Goal: Find contact information: Find contact information

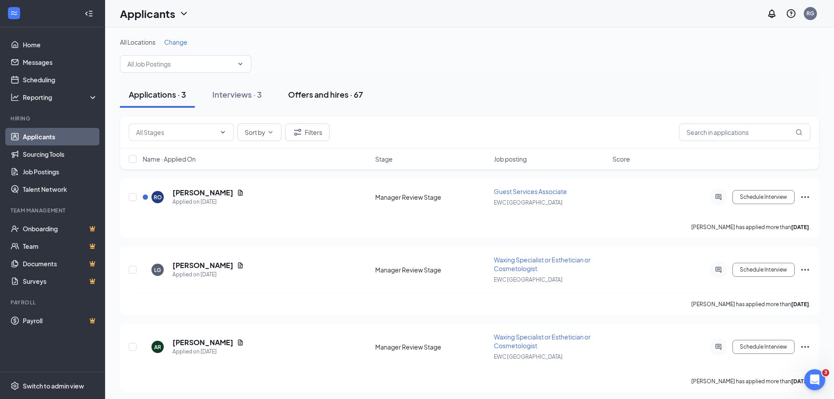
click at [332, 95] on div "Offers and hires · 67" at bounding box center [325, 94] width 75 height 11
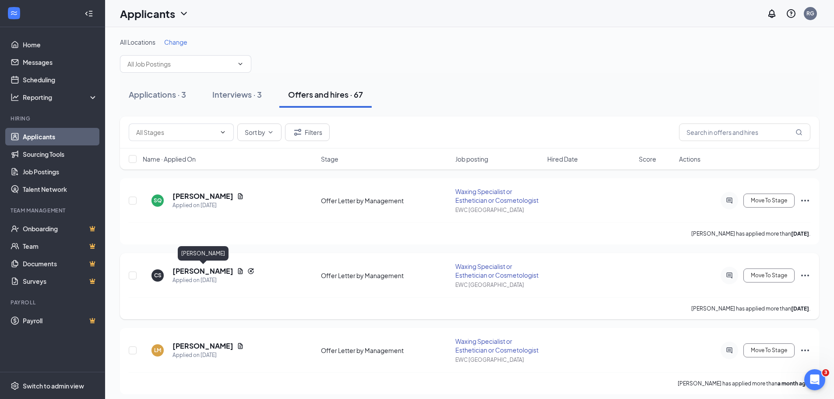
click at [229, 273] on h5 "[PERSON_NAME]" at bounding box center [203, 271] width 61 height 10
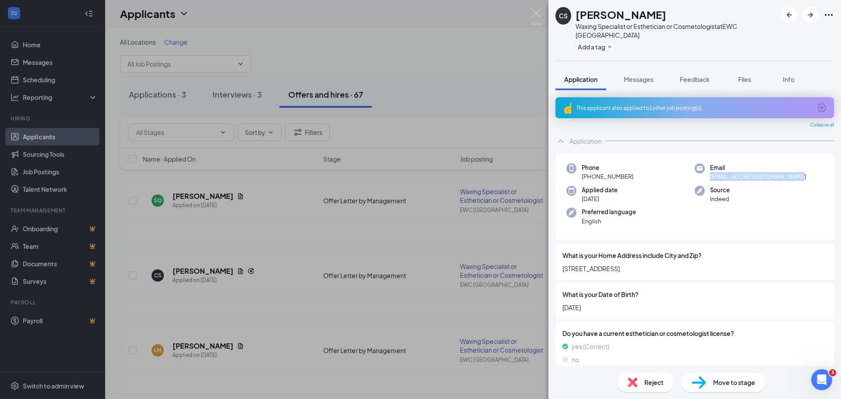
drag, startPoint x: 708, startPoint y: 177, endPoint x: 799, endPoint y: 177, distance: 90.7
click at [419, 177] on div "Email [EMAIL_ADDRESS][DOMAIN_NAME]" at bounding box center [759, 172] width 128 height 18
copy span "[EMAIL_ADDRESS][DOMAIN_NAME]"
drag, startPoint x: 625, startPoint y: 15, endPoint x: 608, endPoint y: 17, distance: 17.6
click at [419, 15] on h1 "[PERSON_NAME]" at bounding box center [621, 14] width 91 height 15
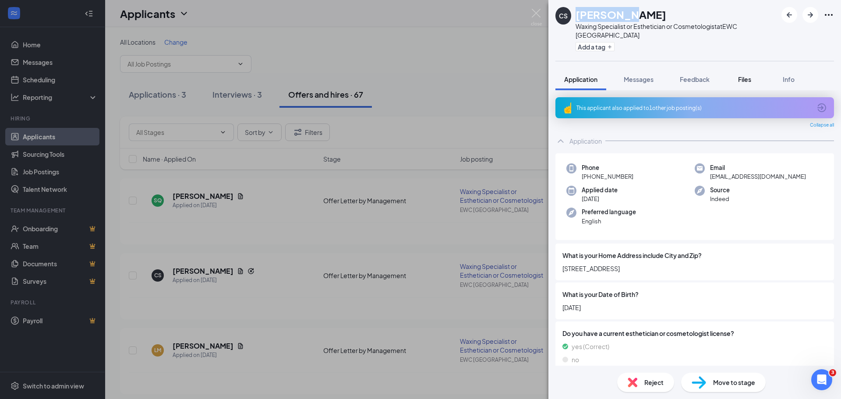
copy h1 "[PERSON_NAME]"
drag, startPoint x: 632, startPoint y: 13, endPoint x: 687, endPoint y: 14, distance: 55.2
click at [419, 14] on div "[PERSON_NAME]" at bounding box center [676, 14] width 201 height 15
copy h1 "[PERSON_NAME]"
click at [419, 15] on icon "ArrowLeftNew" at bounding box center [789, 15] width 11 height 11
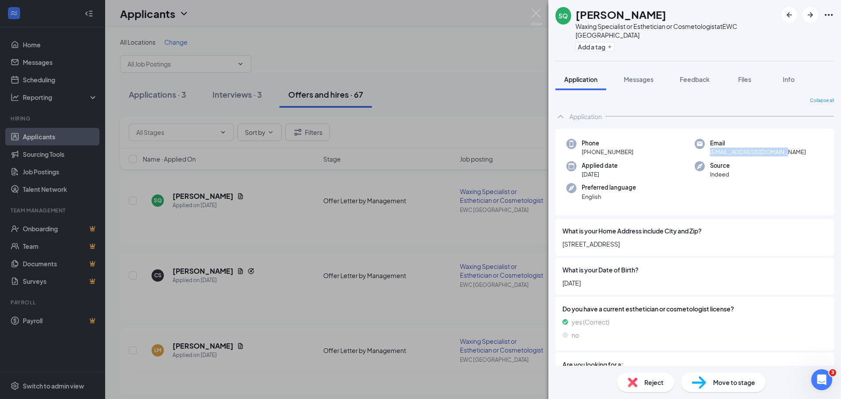
drag, startPoint x: 707, startPoint y: 153, endPoint x: 780, endPoint y: 155, distance: 73.6
click at [419, 155] on div "Email [EMAIL_ADDRESS][DOMAIN_NAME]" at bounding box center [759, 148] width 128 height 18
copy span "[EMAIL_ADDRESS][DOMAIN_NAME]"
drag, startPoint x: 610, startPoint y: 13, endPoint x: 661, endPoint y: 14, distance: 50.4
click at [419, 14] on div "[PERSON_NAME]" at bounding box center [676, 14] width 201 height 15
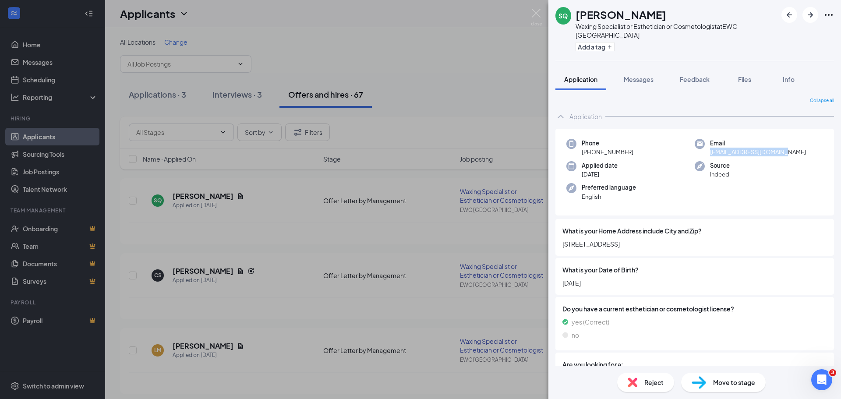
copy h1 "[PERSON_NAME]"
